Goal: Information Seeking & Learning: Learn about a topic

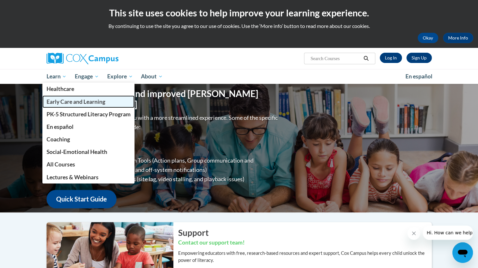
click at [75, 100] on span "Early Care and Learning" at bounding box center [75, 101] width 59 height 7
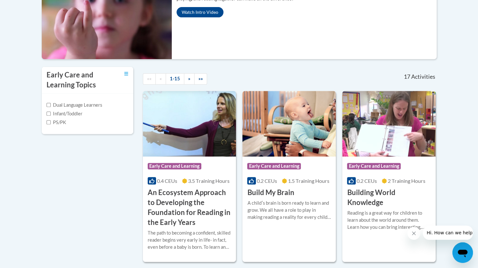
scroll to position [193, 0]
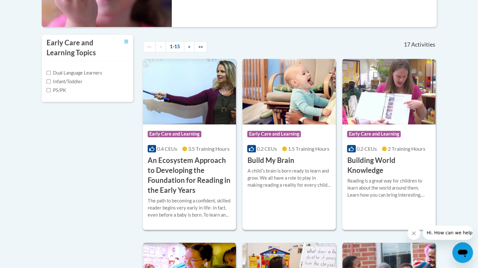
click at [287, 186] on div "A childʹs brain is born ready to learn and grow. We all have a role to play in …" at bounding box center [289, 177] width 84 height 21
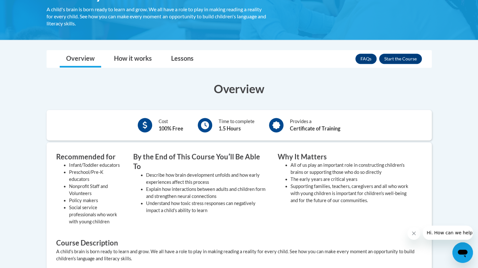
scroll to position [96, 0]
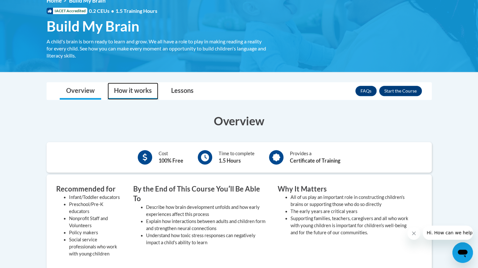
click at [140, 94] on link "How it works" at bounding box center [133, 91] width 51 height 17
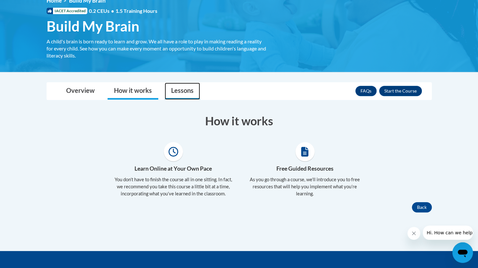
click at [193, 90] on link "Lessons" at bounding box center [182, 91] width 35 height 17
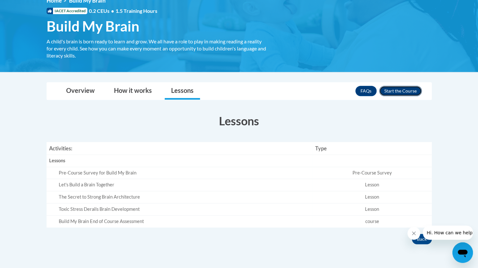
click at [407, 93] on button "Enroll" at bounding box center [401, 91] width 43 height 10
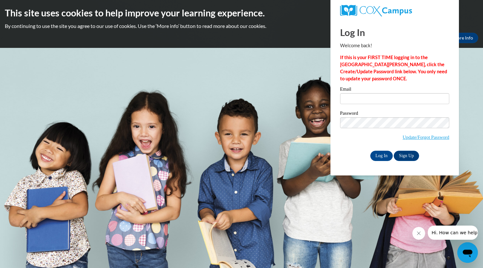
click at [288, 201] on body "This site uses cookies to help improve your learning experience. By continuing …" at bounding box center [241, 134] width 483 height 268
click at [257, 103] on body "This site uses cookies to help improve your learning experience. By continuing …" at bounding box center [241, 134] width 483 height 268
click at [407, 155] on link "Sign Up" at bounding box center [406, 156] width 25 height 10
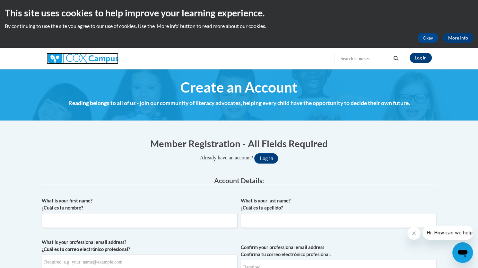
click at [118, 60] on img at bounding box center [83, 59] width 72 height 12
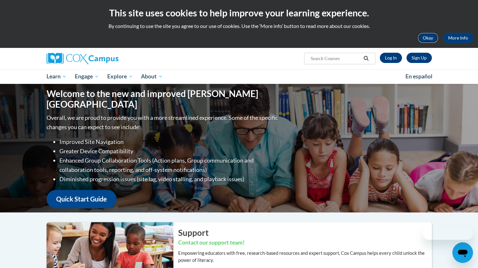
click at [427, 38] on button "Okay" at bounding box center [428, 38] width 21 height 10
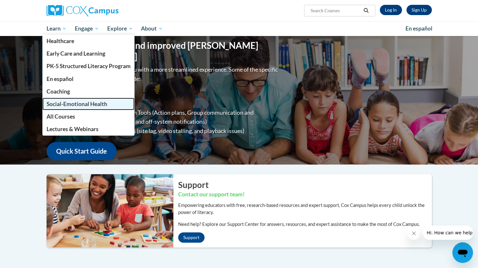
click at [67, 104] on span "Social-Emotional Health" at bounding box center [76, 104] width 61 height 7
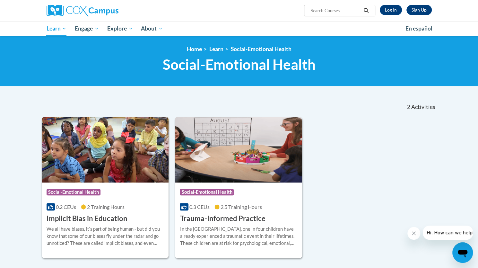
scroll to position [32, 0]
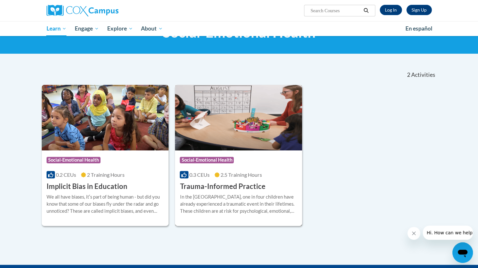
click at [224, 178] on div "Course Category: Social-Emotional Health 0.3 CEUs 2.5 Training Hours COURSE Tra…" at bounding box center [238, 170] width 127 height 41
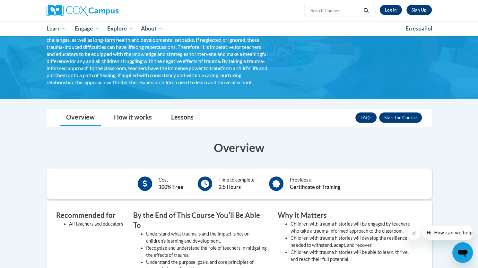
scroll to position [96, 0]
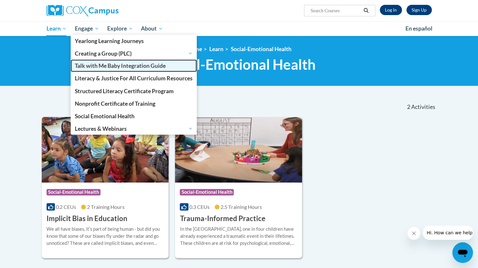
click at [105, 69] on link "Talk with Me Baby Integration Guide" at bounding box center [134, 65] width 126 height 13
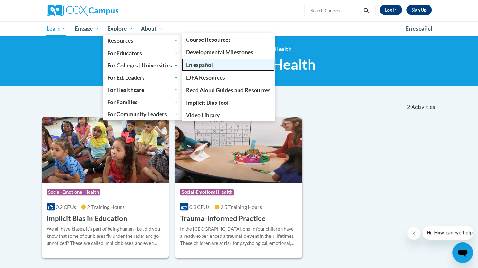
click at [212, 63] on span "En español" at bounding box center [199, 64] width 27 height 7
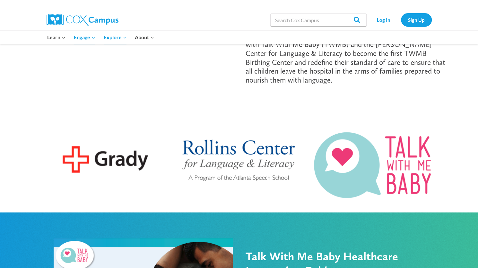
scroll to position [96, 0]
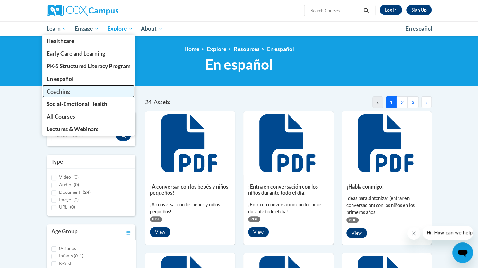
click at [62, 90] on span "Coaching" at bounding box center [57, 91] width 23 height 7
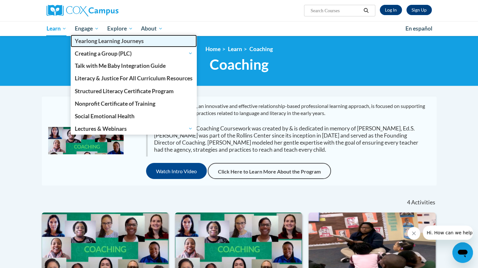
click at [87, 44] on span "Yearlong Learning Journeys" at bounding box center [109, 41] width 69 height 7
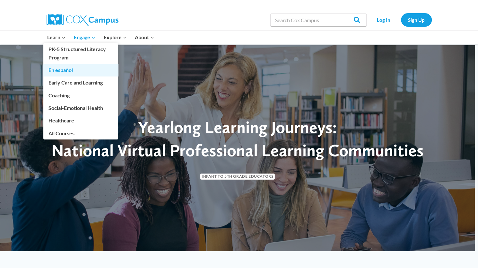
click at [56, 69] on link "En español" at bounding box center [80, 70] width 75 height 12
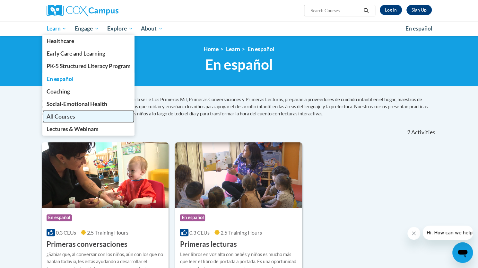
drag, startPoint x: 63, startPoint y: 116, endPoint x: 72, endPoint y: 118, distance: 8.7
click at [63, 116] on span "All Courses" at bounding box center [60, 116] width 29 height 7
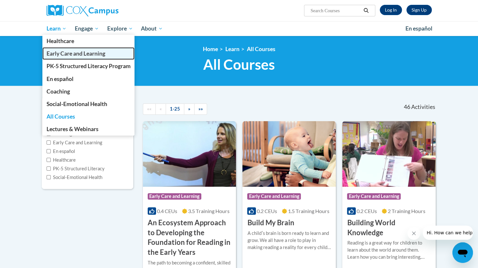
click at [66, 53] on span "Early Care and Learning" at bounding box center [75, 53] width 59 height 7
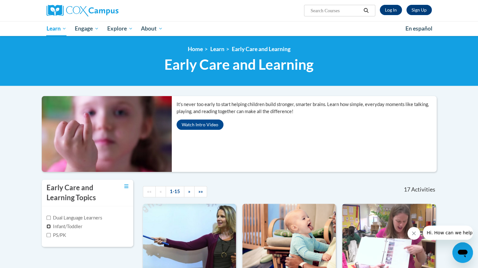
click at [49, 227] on input "Infant/Toddler" at bounding box center [49, 226] width 4 height 4
checkbox input "true"
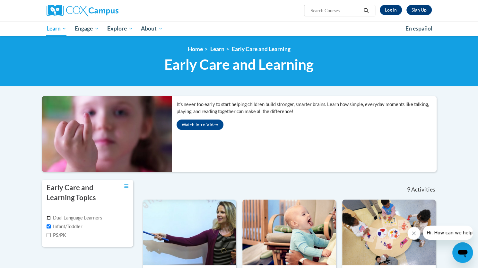
click at [49, 218] on input "Dual Language Learners" at bounding box center [49, 218] width 4 height 4
checkbox input "true"
